Goal: Use online tool/utility: Use online tool/utility

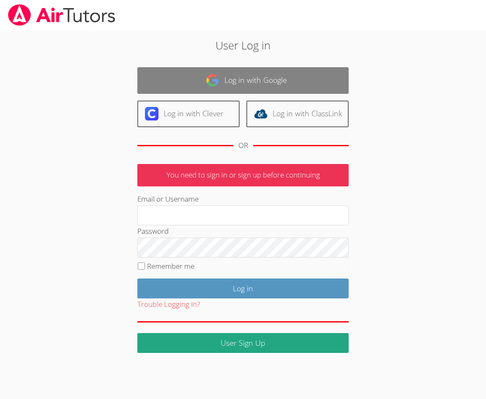
click at [214, 84] on img at bounding box center [213, 81] width 14 height 14
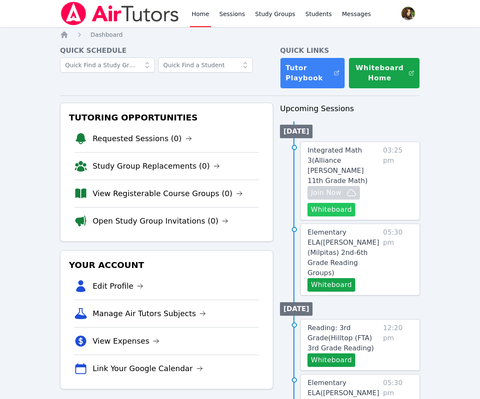
click at [345, 203] on button "Whiteboard" at bounding box center [331, 210] width 48 height 14
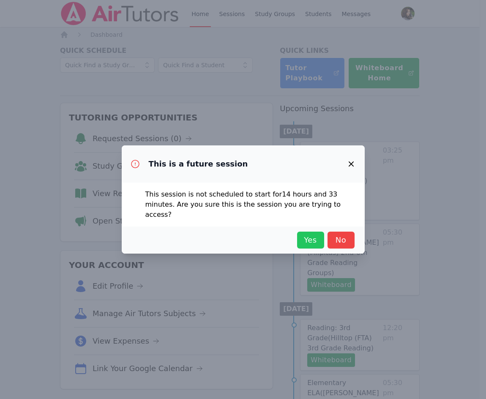
click at [316, 243] on span "Yes" at bounding box center [310, 240] width 19 height 12
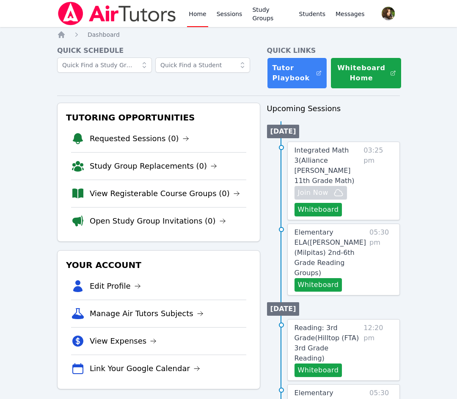
click at [194, 14] on link "Home" at bounding box center [197, 13] width 21 height 27
